Goal: Browse casually

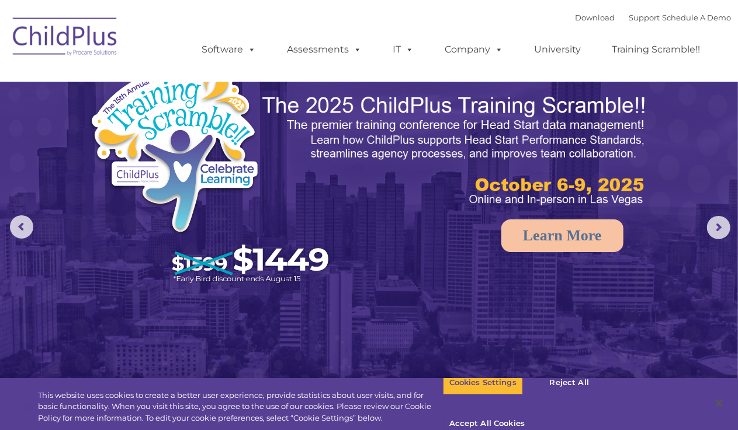
select select "MEDIUM"
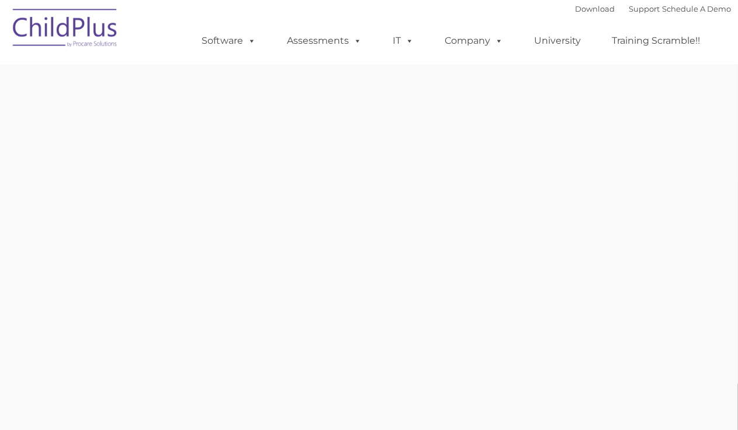
type input ""
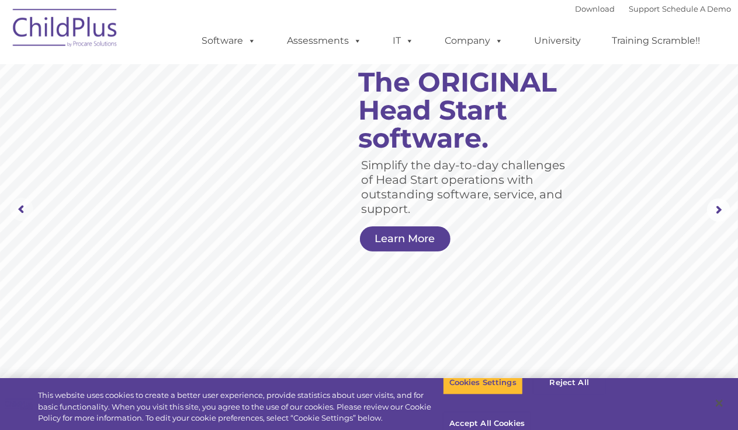
click at [23, 210] on rs-arrow at bounding box center [21, 209] width 23 height 23
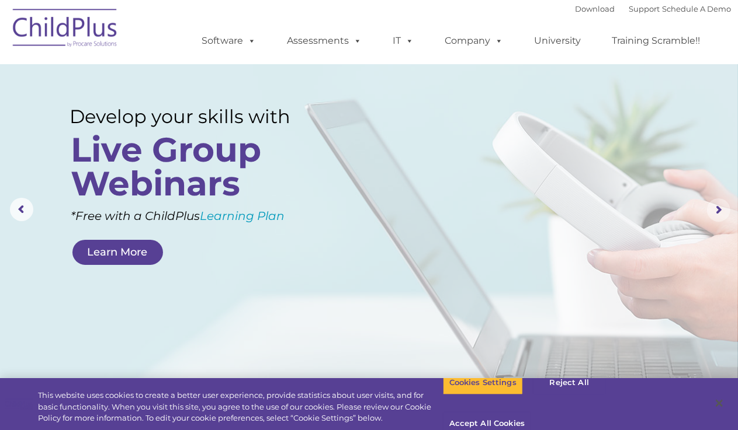
click at [721, 207] on rs-arrow at bounding box center [718, 210] width 23 height 23
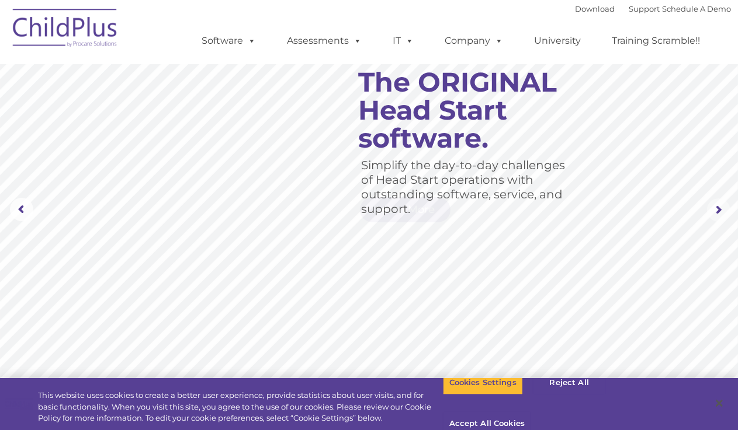
click at [721, 207] on rs-arrow at bounding box center [718, 210] width 23 height 23
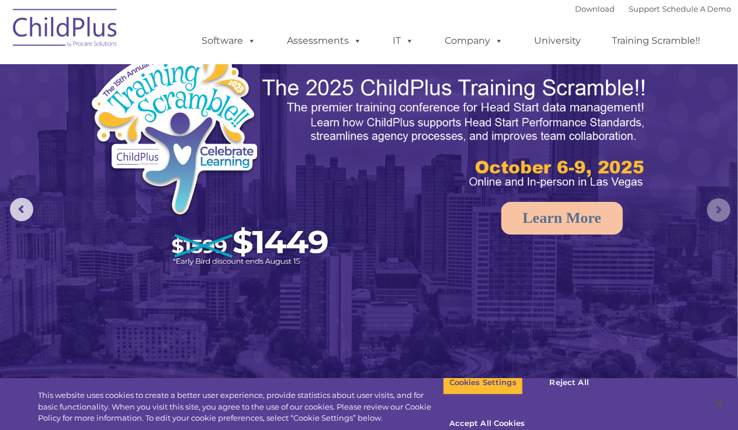
click at [721, 207] on rs-arrow at bounding box center [718, 210] width 23 height 23
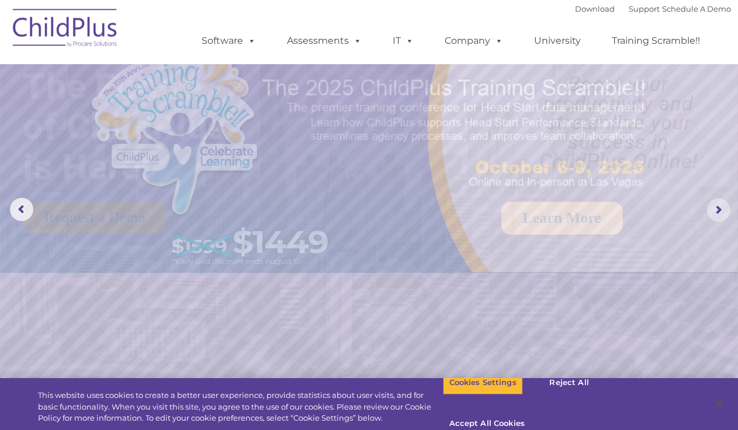
click at [721, 207] on rs-arrow at bounding box center [718, 210] width 23 height 23
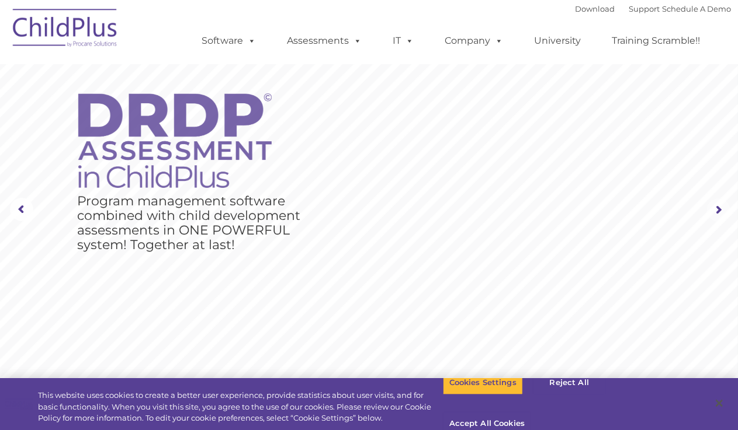
click at [721, 207] on rs-arrow at bounding box center [718, 210] width 23 height 23
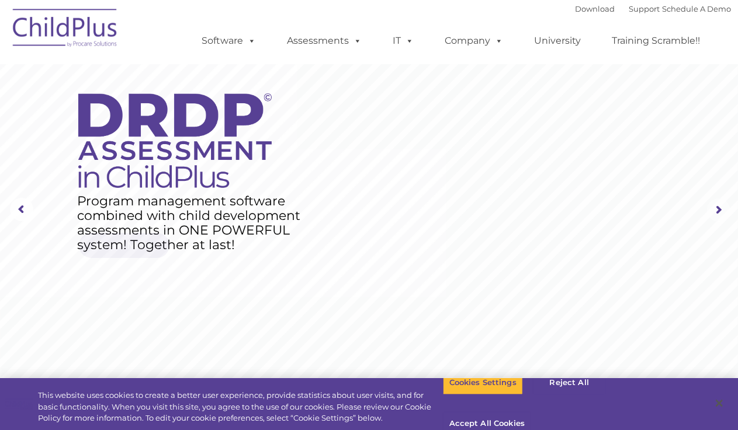
click at [721, 207] on rs-arrow at bounding box center [718, 210] width 23 height 23
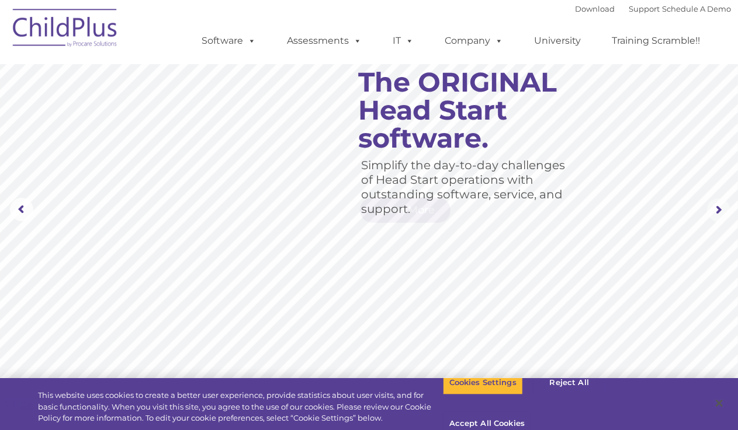
click at [721, 207] on rs-arrow at bounding box center [718, 210] width 23 height 23
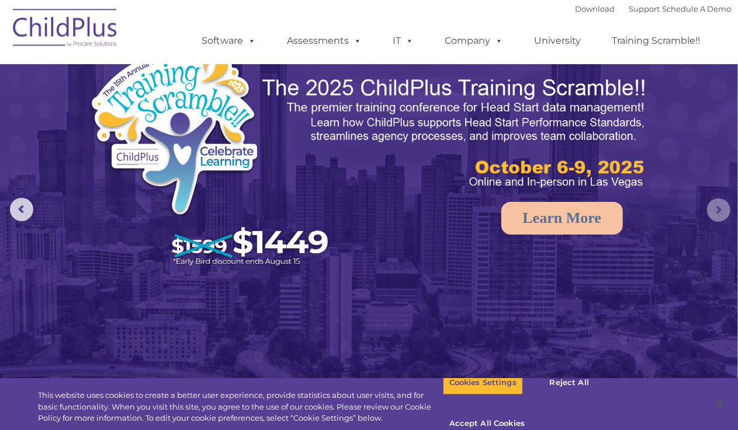
click at [721, 207] on rs-arrow at bounding box center [718, 210] width 23 height 23
